Goal: Task Accomplishment & Management: Manage account settings

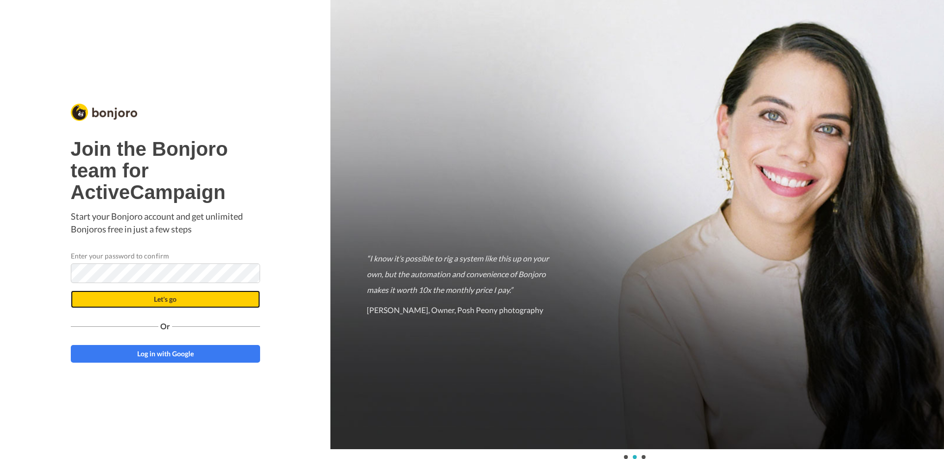
click at [206, 301] on button "Let's go" at bounding box center [165, 300] width 189 height 18
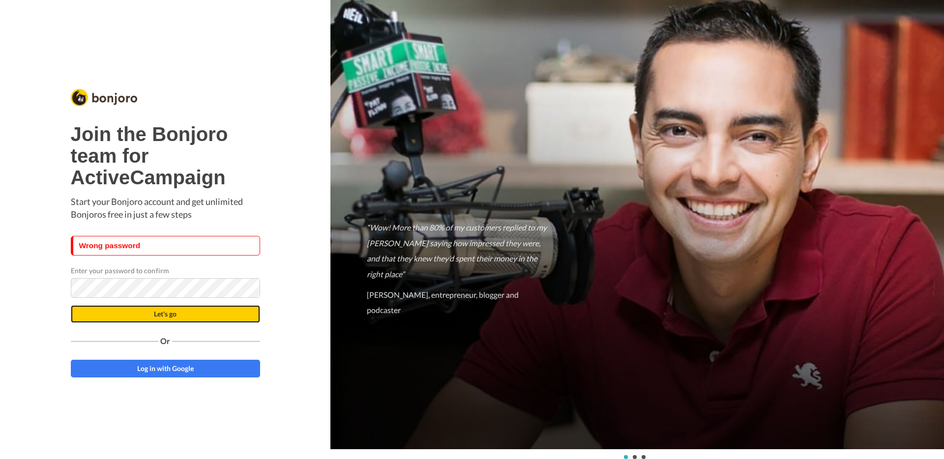
click at [233, 316] on button "Let's go" at bounding box center [165, 314] width 189 height 18
click at [277, 251] on div "Join the Bonjoro team for ActiveCampaign Start your Bonjoro account and get unl…" at bounding box center [165, 229] width 331 height 459
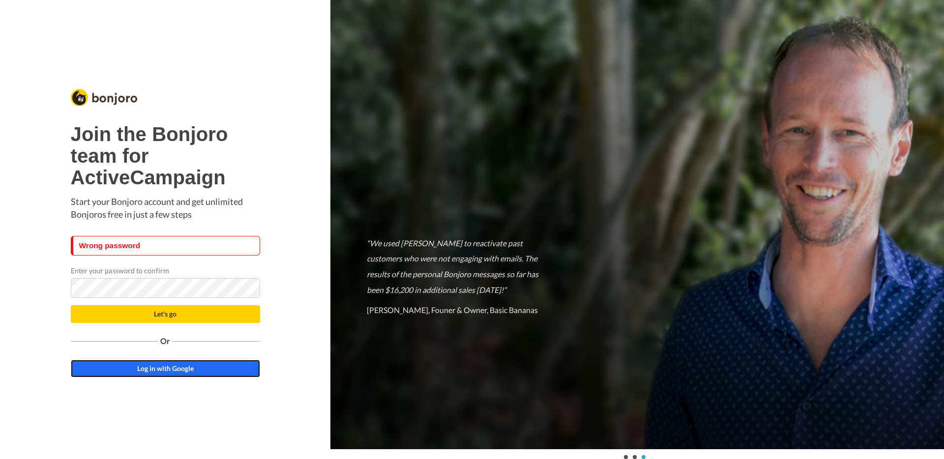
click at [203, 372] on link "Log in with Google" at bounding box center [165, 369] width 189 height 18
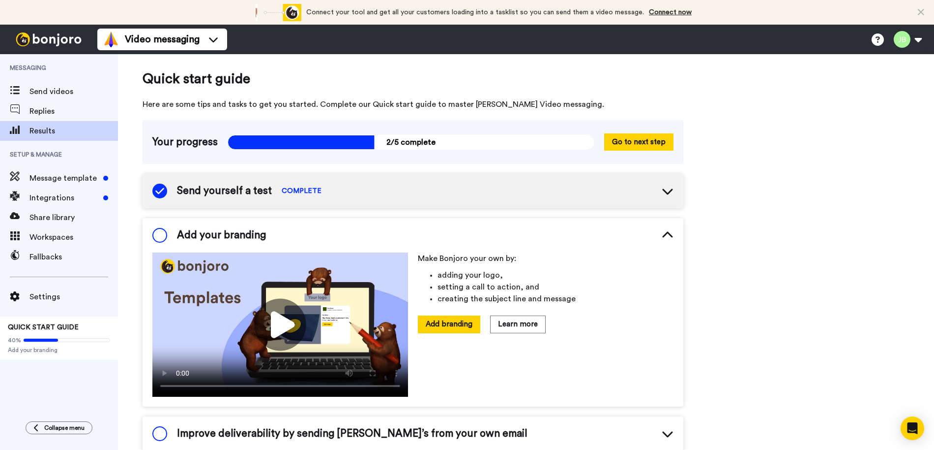
scroll to position [25, 0]
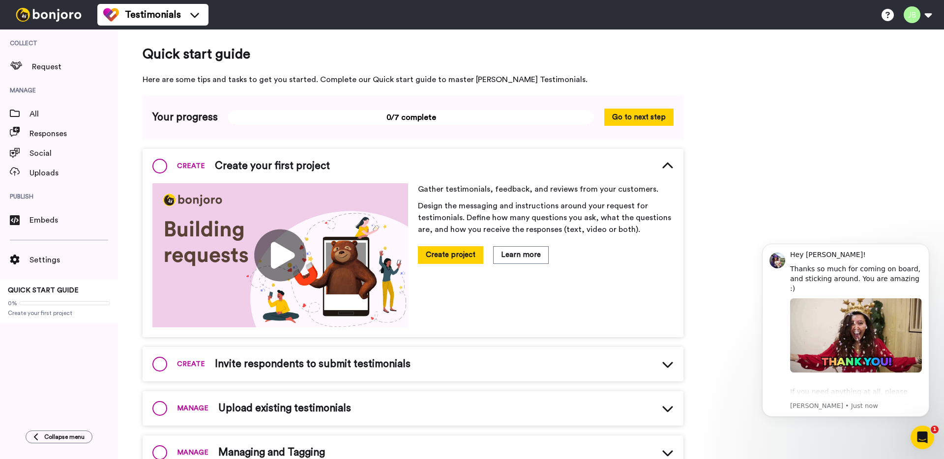
click at [740, 98] on div "Quick start guide Here are some tips and tasks to get you started. Complete our…" at bounding box center [531, 329] width 826 height 598
click at [927, 248] on icon "Dismiss notification" at bounding box center [926, 246] width 5 height 5
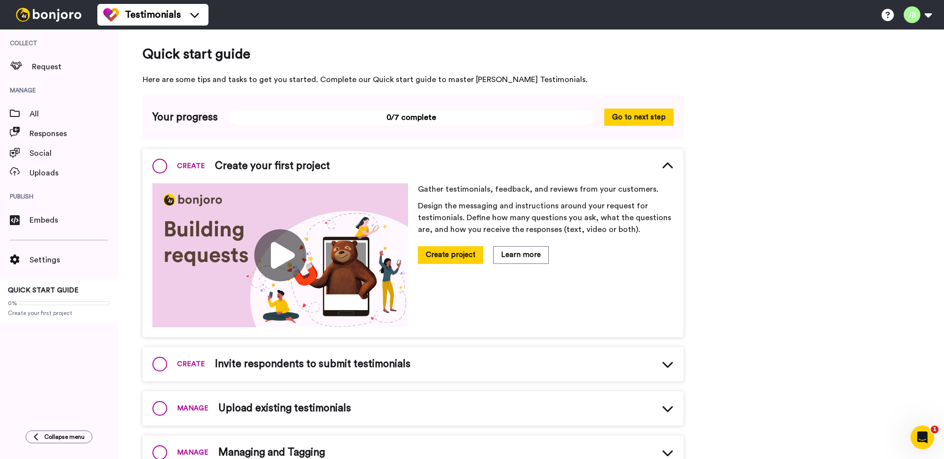
click at [821, 101] on div "Quick start guide Here are some tips and tasks to get you started. Complete our…" at bounding box center [531, 329] width 826 height 598
click at [41, 303] on span at bounding box center [64, 303] width 91 height 4
click at [458, 259] on button "Create project" at bounding box center [450, 254] width 65 height 17
click at [159, 166] on span at bounding box center [159, 166] width 15 height 15
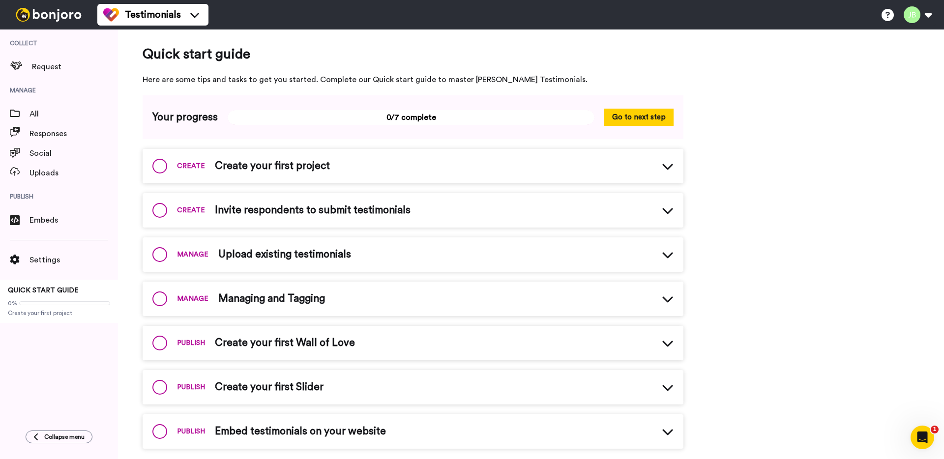
click at [159, 166] on span at bounding box center [159, 166] width 15 height 15
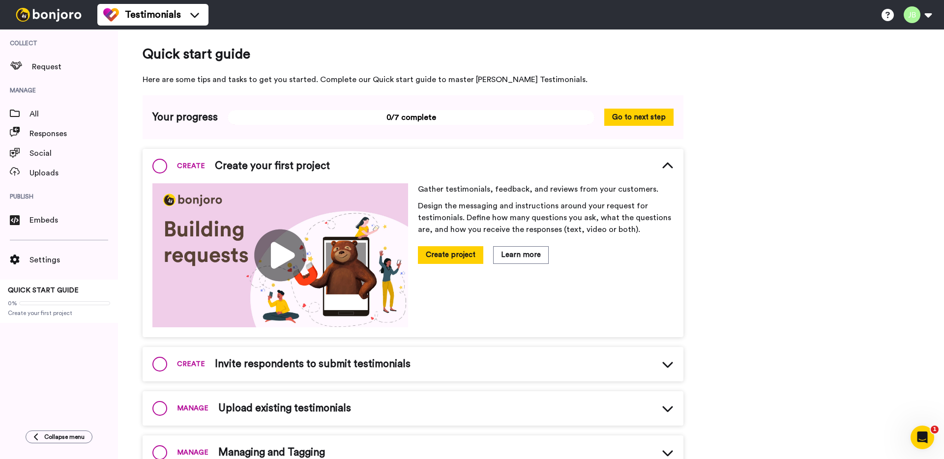
click at [865, 174] on div "Quick start guide Here are some tips and tasks to get you started. Complete our…" at bounding box center [531, 329] width 826 height 598
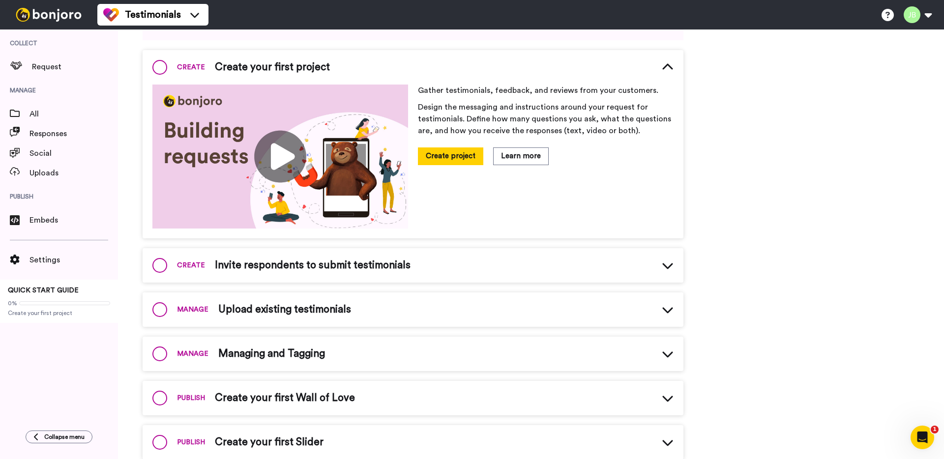
scroll to position [168, 0]
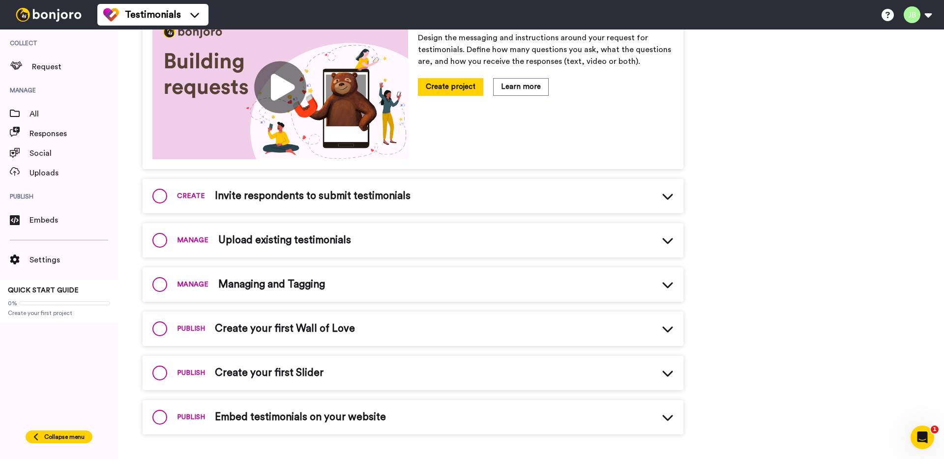
click at [52, 436] on span "Collapse menu" at bounding box center [64, 437] width 40 height 8
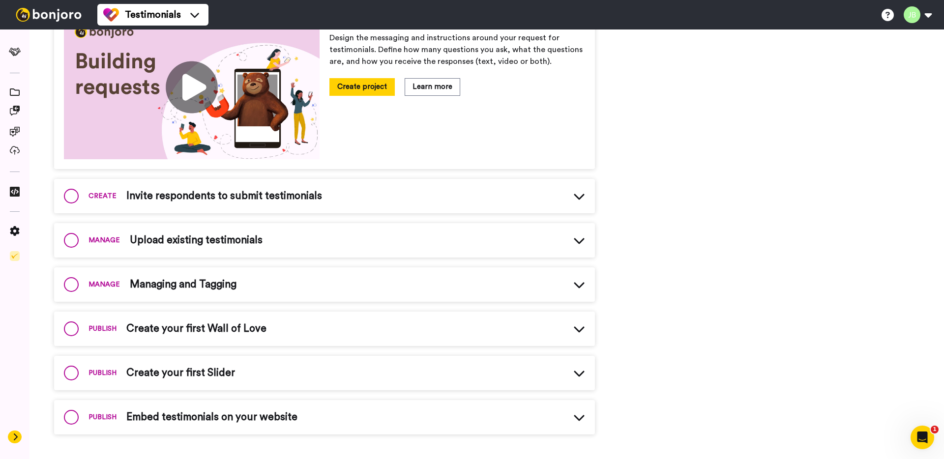
click at [11, 437] on button at bounding box center [15, 437] width 14 height 13
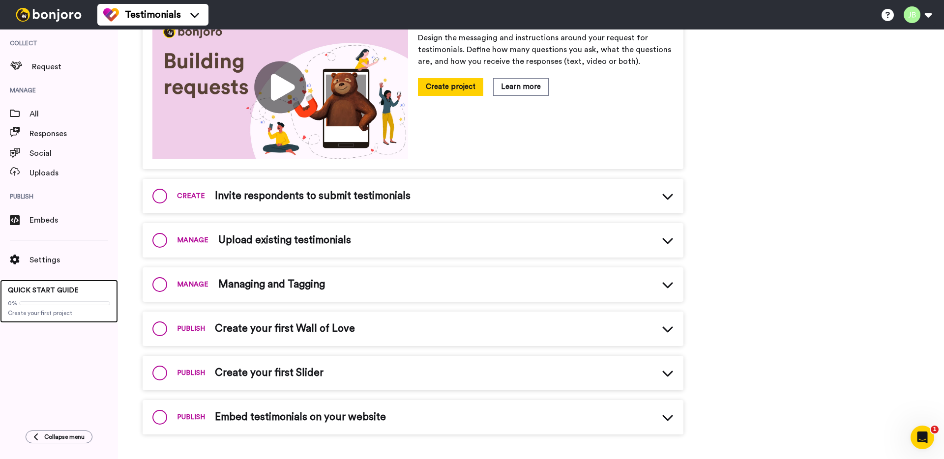
click at [33, 301] on span at bounding box center [64, 303] width 91 height 4
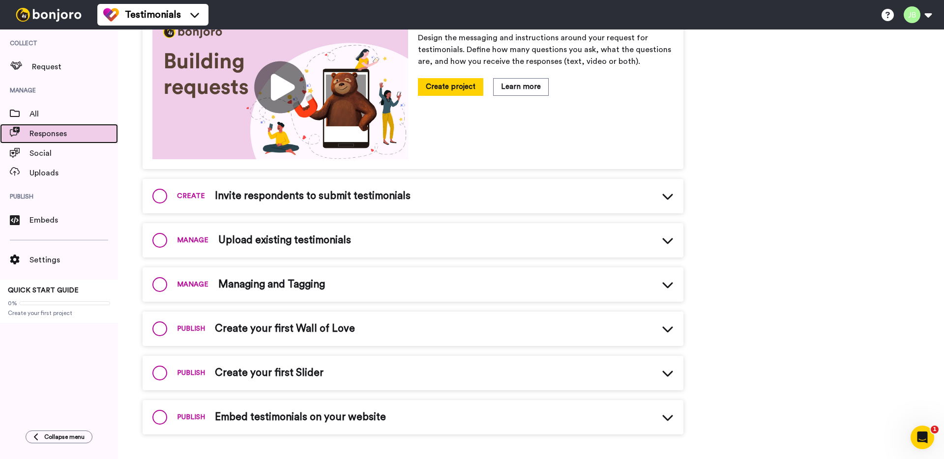
click at [43, 129] on span "Responses" at bounding box center [74, 134] width 89 height 12
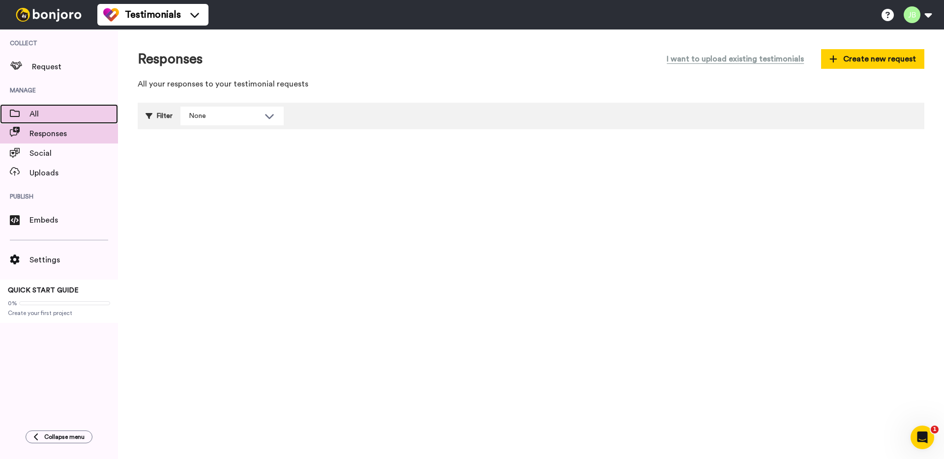
click at [49, 117] on span "All" at bounding box center [74, 114] width 89 height 12
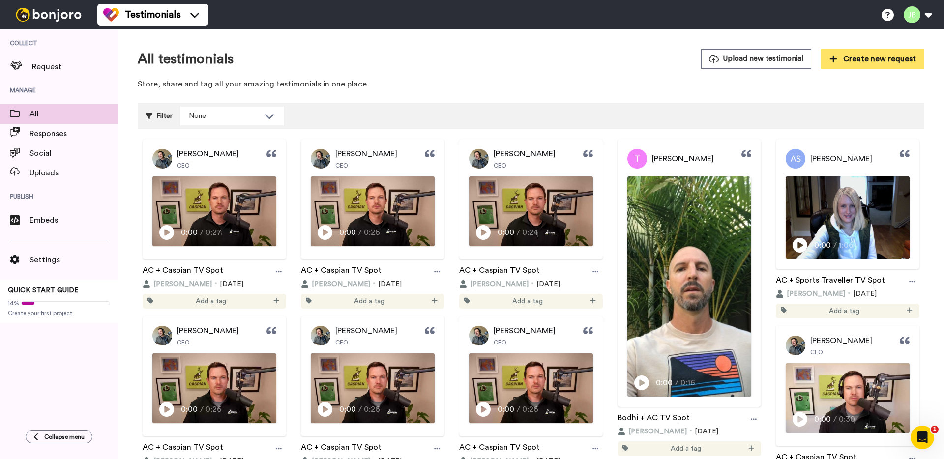
click at [873, 64] on span "Create new request" at bounding box center [873, 59] width 87 height 12
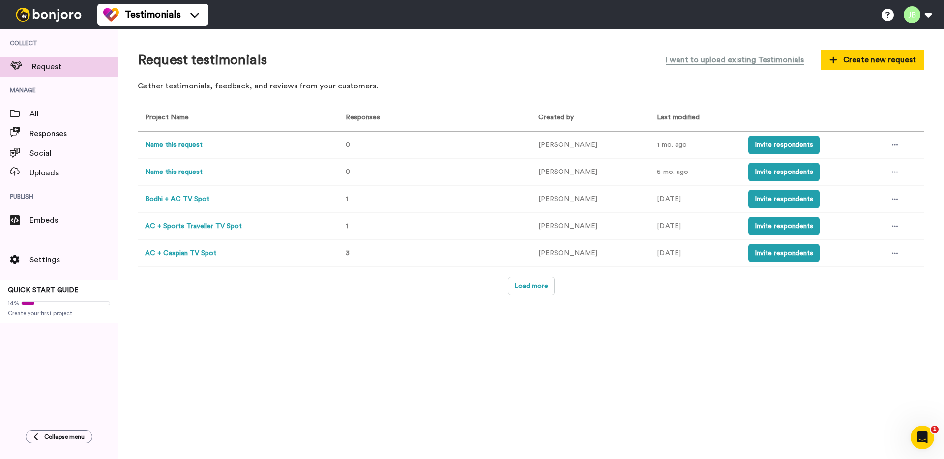
click at [439, 76] on div "Request testimonials I want to upload existing Testimonials Create new request …" at bounding box center [531, 73] width 787 height 48
click at [847, 62] on span "Create new request" at bounding box center [873, 60] width 87 height 12
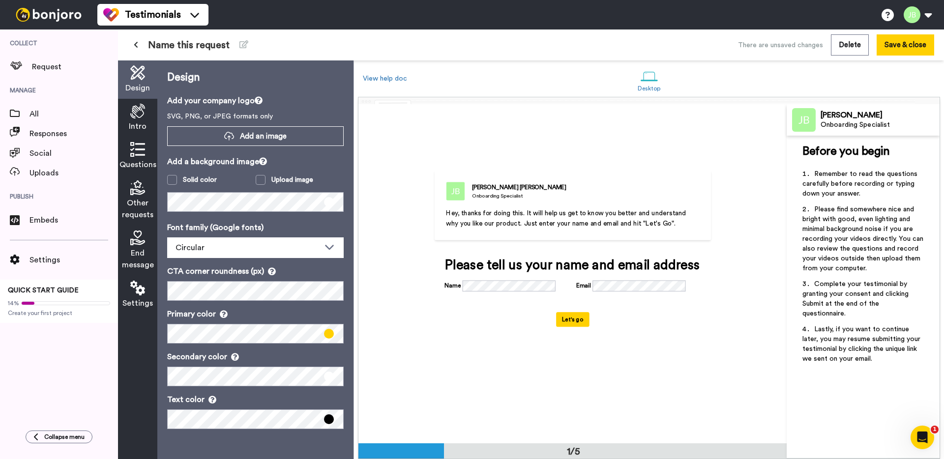
click at [484, 122] on div "Jeremy Burke Onboarding Specialist Hey, thanks for doing this. It will help us …" at bounding box center [573, 274] width 428 height 340
click at [856, 48] on button "Delete" at bounding box center [850, 44] width 38 height 21
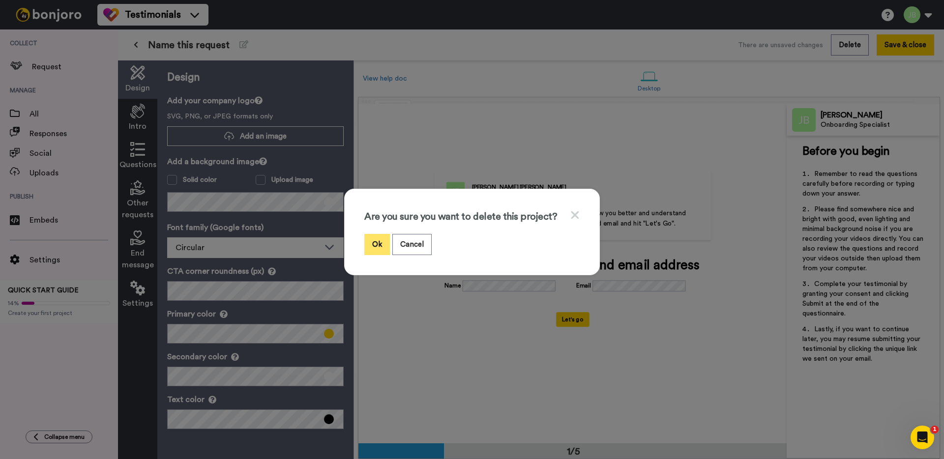
click at [374, 246] on button "Ok" at bounding box center [377, 244] width 26 height 21
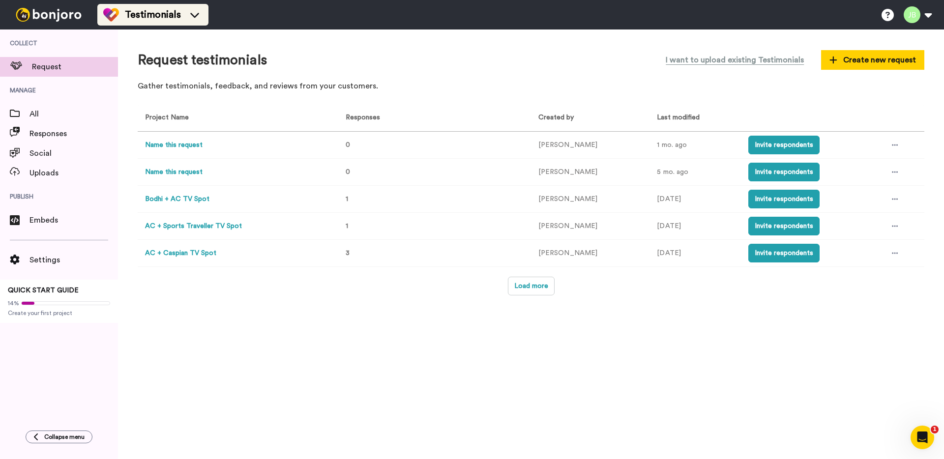
click at [153, 14] on span "Testimonials" at bounding box center [153, 15] width 56 height 14
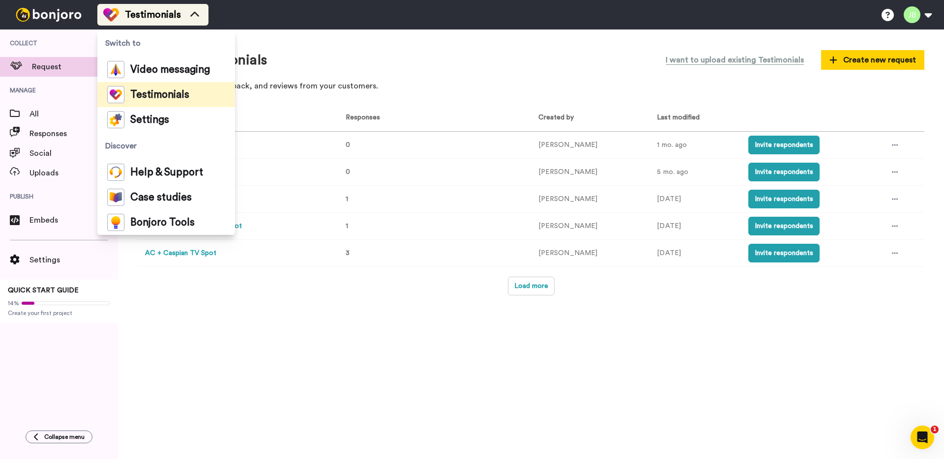
click at [153, 14] on span "Testimonials" at bounding box center [153, 15] width 56 height 14
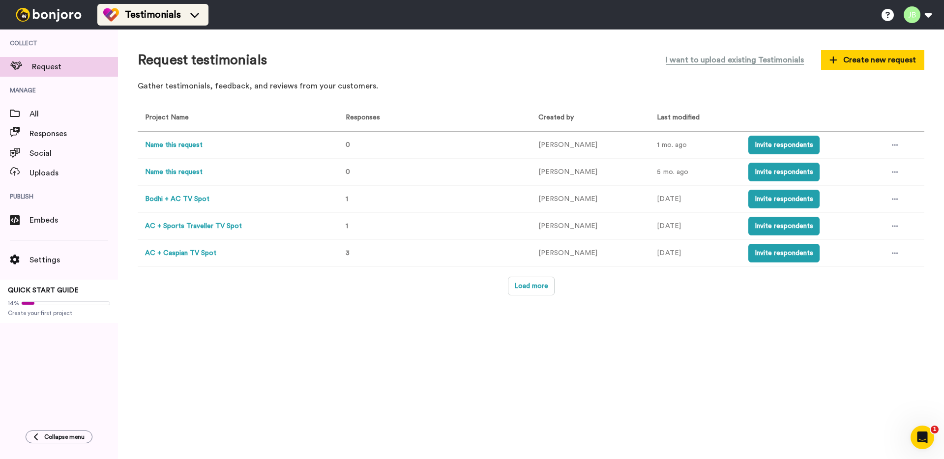
click at [153, 14] on span "Testimonials" at bounding box center [153, 15] width 56 height 14
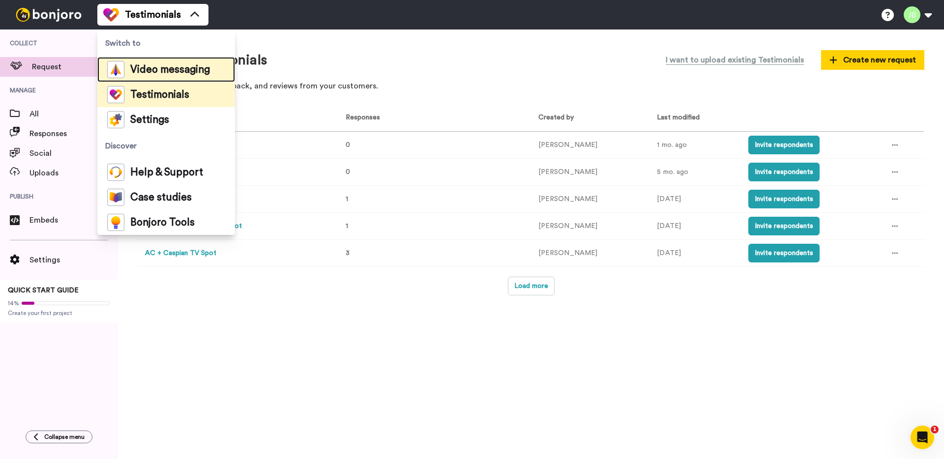
click at [162, 73] on span "Video messaging" at bounding box center [170, 70] width 80 height 10
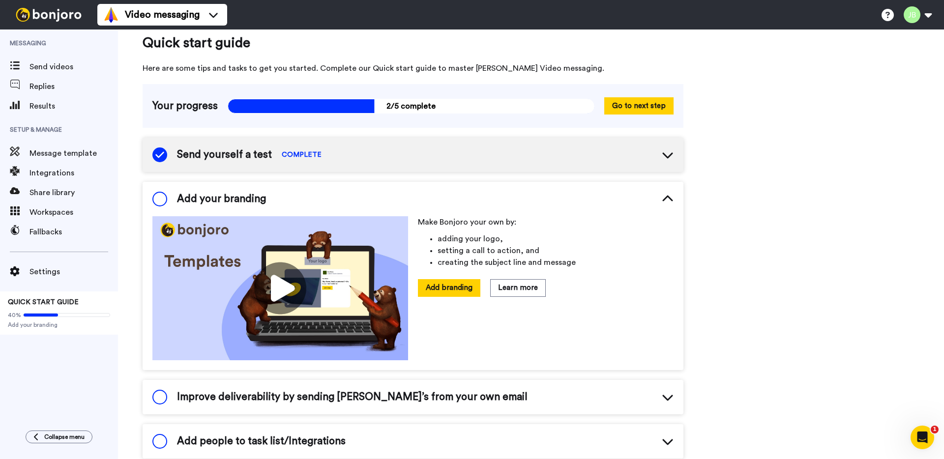
click at [863, 93] on div "Quick start guide Here are some tips and tasks to get you started. Complete our…" at bounding box center [531, 406] width 826 height 777
click at [922, 13] on button at bounding box center [917, 15] width 37 height 22
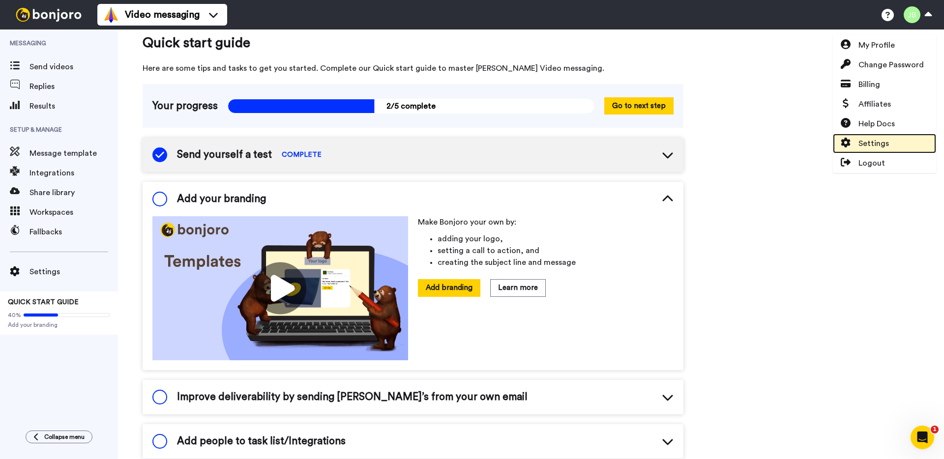
click at [866, 146] on span "Settings" at bounding box center [874, 144] width 30 height 12
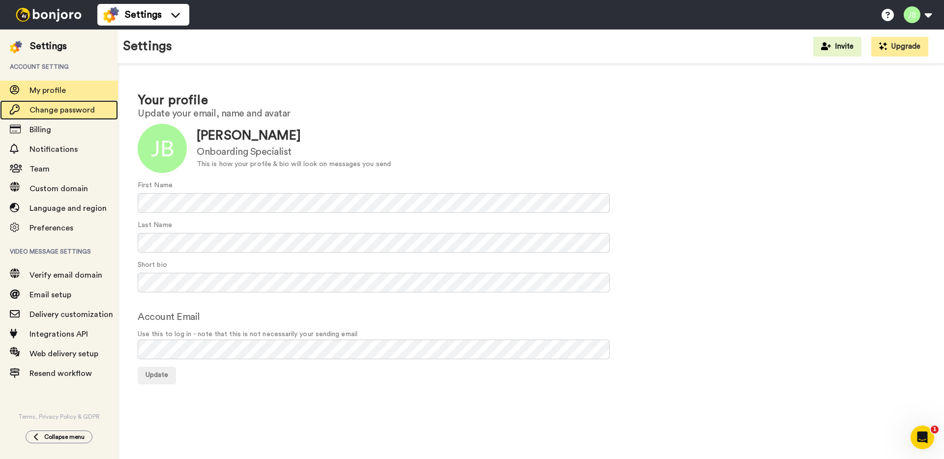
click at [58, 114] on span "Change password" at bounding box center [62, 110] width 65 height 8
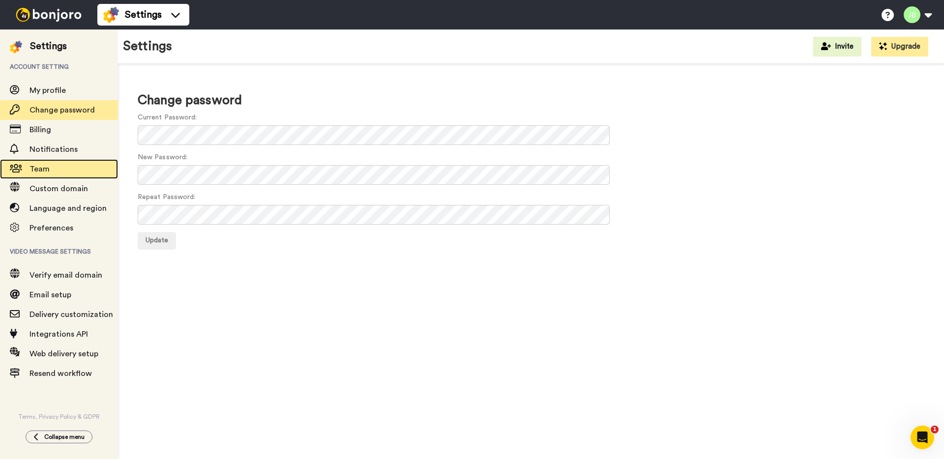
click at [50, 173] on span "Team" at bounding box center [74, 169] width 89 height 12
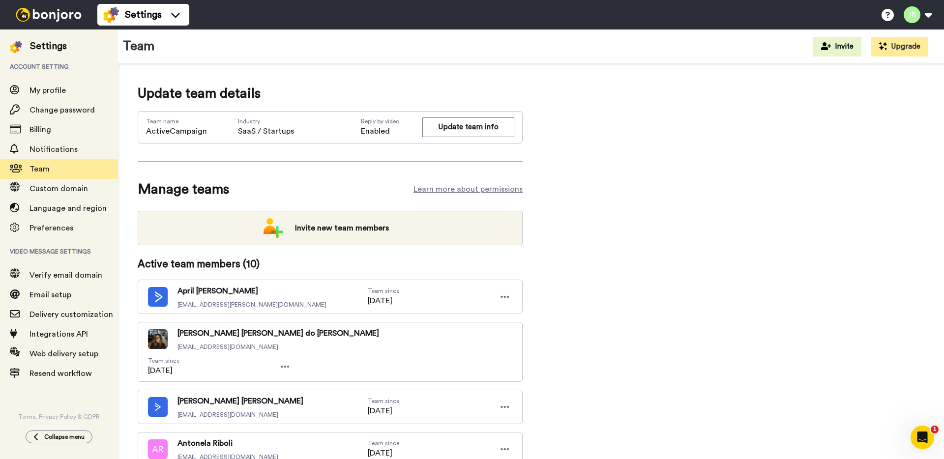
click at [723, 146] on div "Update team details Team name ActiveCampaign Industry SaaS / Startups Reply by …" at bounding box center [531, 418] width 787 height 668
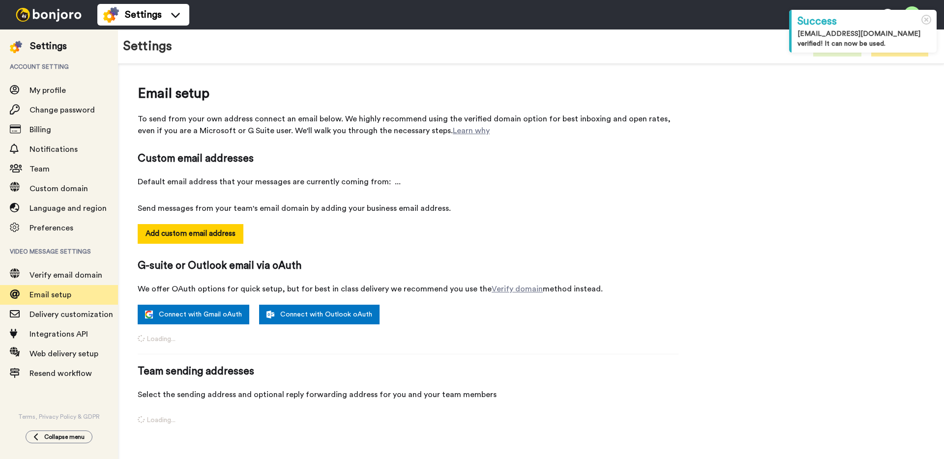
select select "161119"
select select "162463"
select select "138163"
select select "162499"
select select "161413"
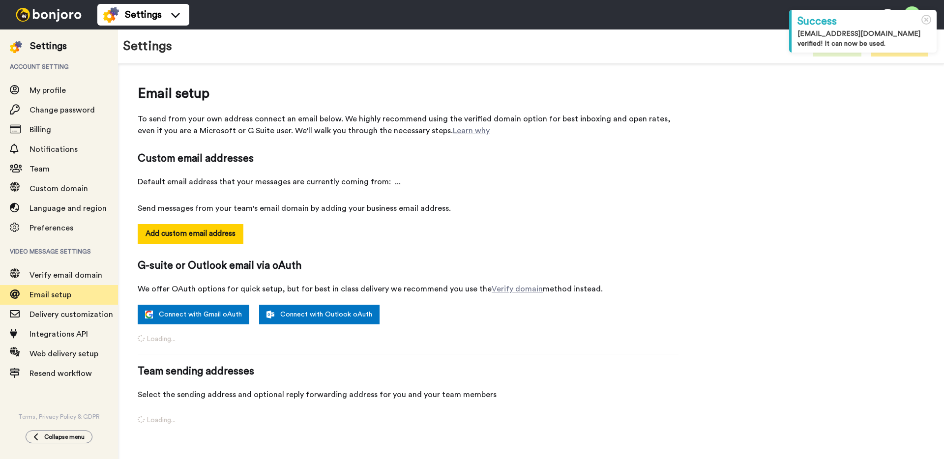
select select "136722"
select select "135738"
select select "112896"
select select "157791"
select select "163568"
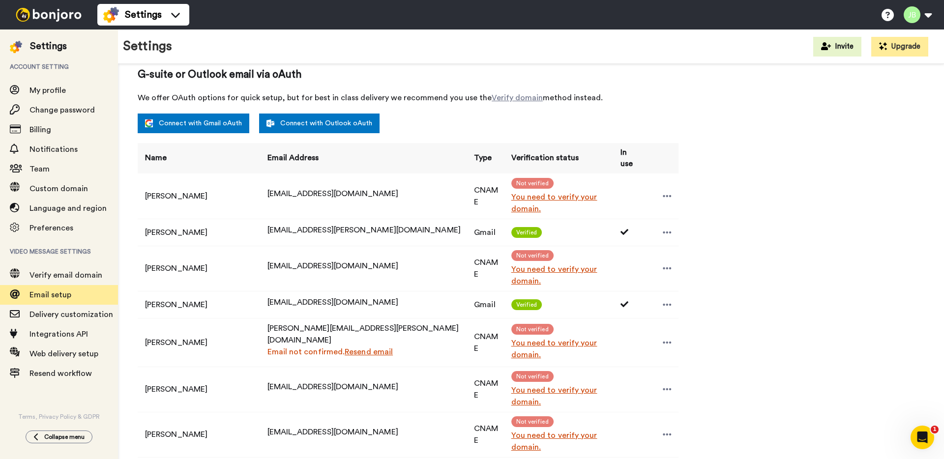
scroll to position [157, 0]
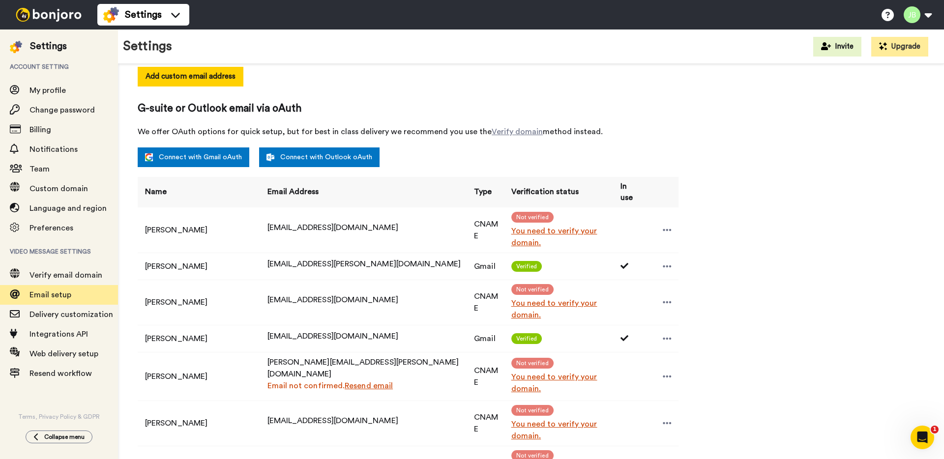
click at [570, 261] on div "Verified" at bounding box center [561, 266] width 98 height 11
click at [621, 262] on icon at bounding box center [626, 266] width 10 height 8
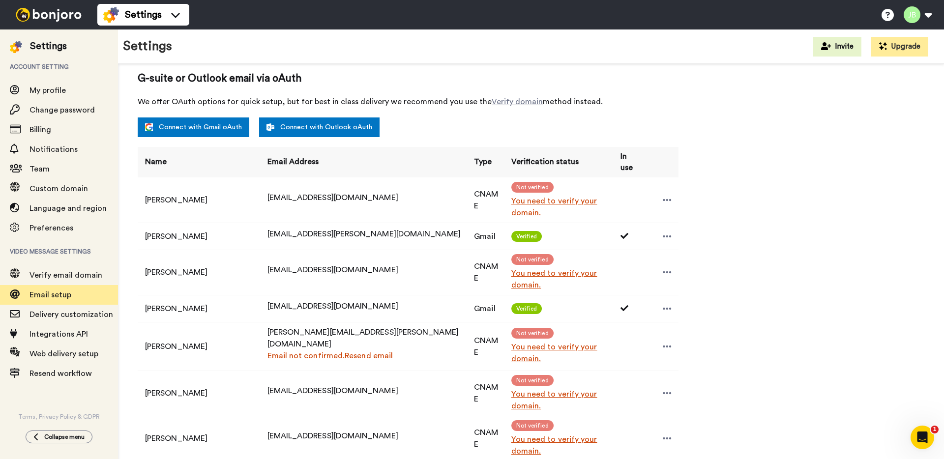
scroll to position [191, 0]
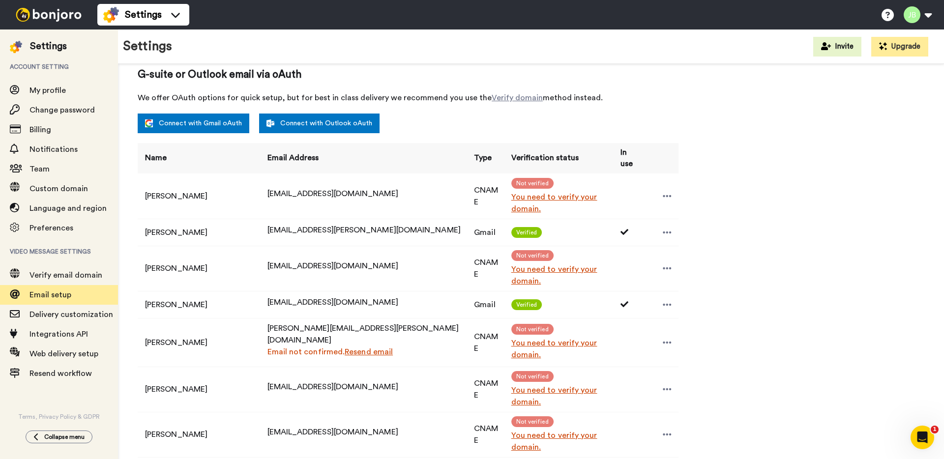
click at [467, 291] on td "Gmail" at bounding box center [485, 304] width 37 height 27
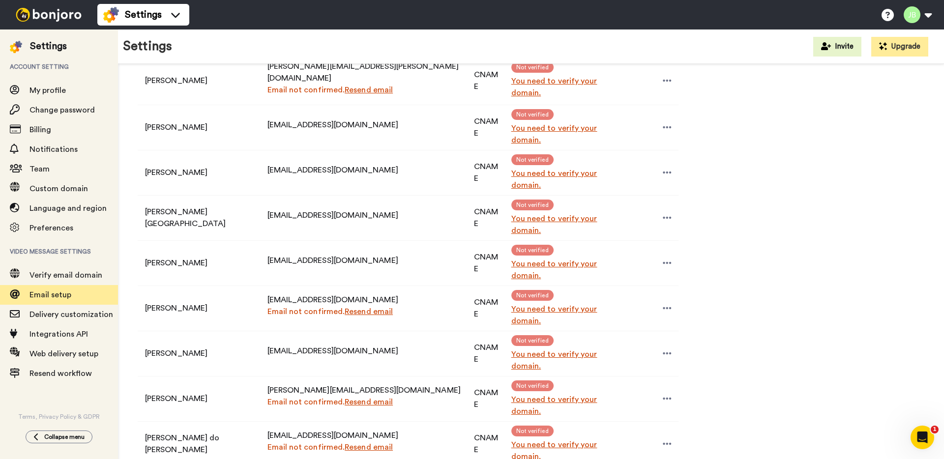
scroll to position [438, 0]
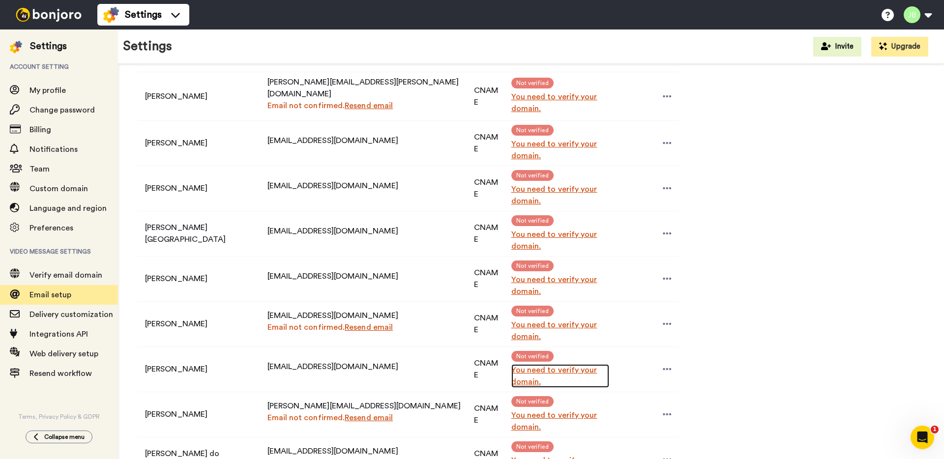
click at [561, 364] on link "You need to verify your domain." at bounding box center [561, 376] width 98 height 24
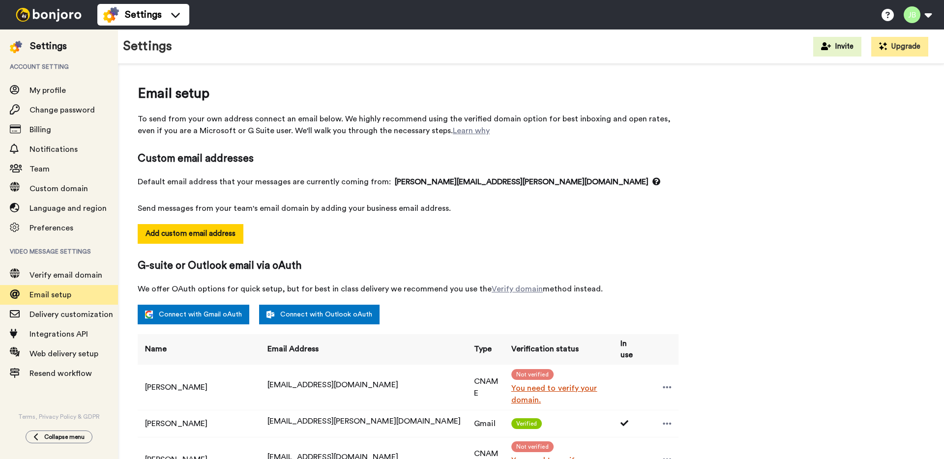
select select "161119"
select select "162463"
select select "138163"
select select "162499"
select select "161413"
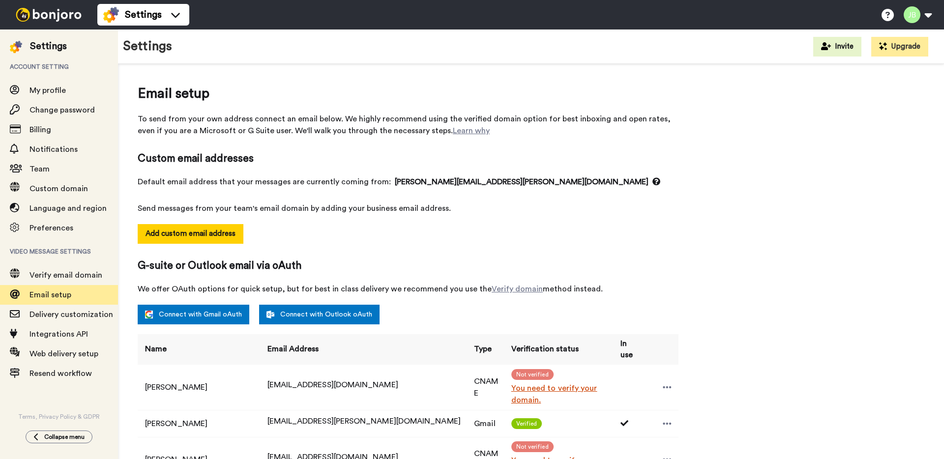
select select "136722"
select select "135738"
select select "112896"
select select "157791"
select select "163568"
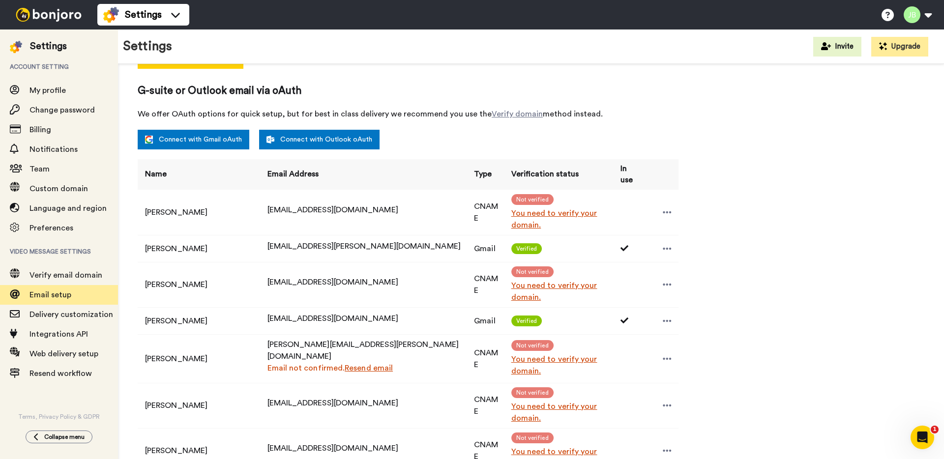
scroll to position [176, 0]
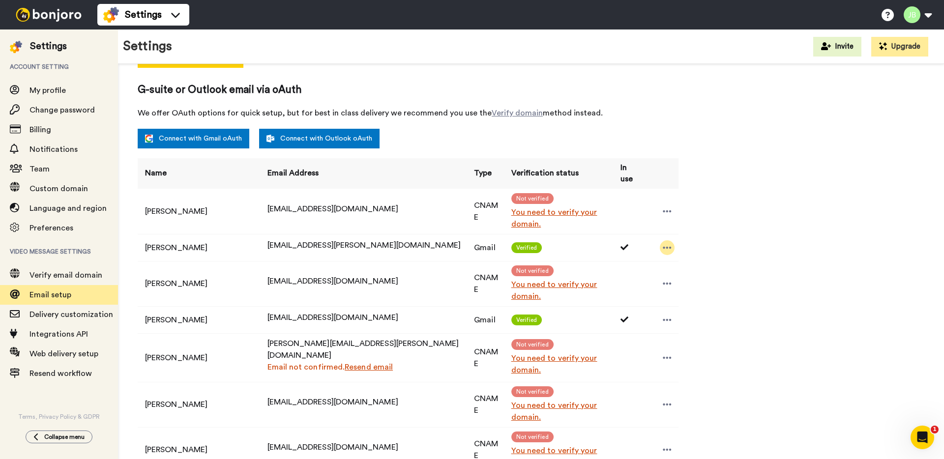
click at [663, 243] on icon at bounding box center [667, 248] width 9 height 10
click at [621, 243] on icon at bounding box center [626, 247] width 10 height 8
